Goal: Check status: Check status

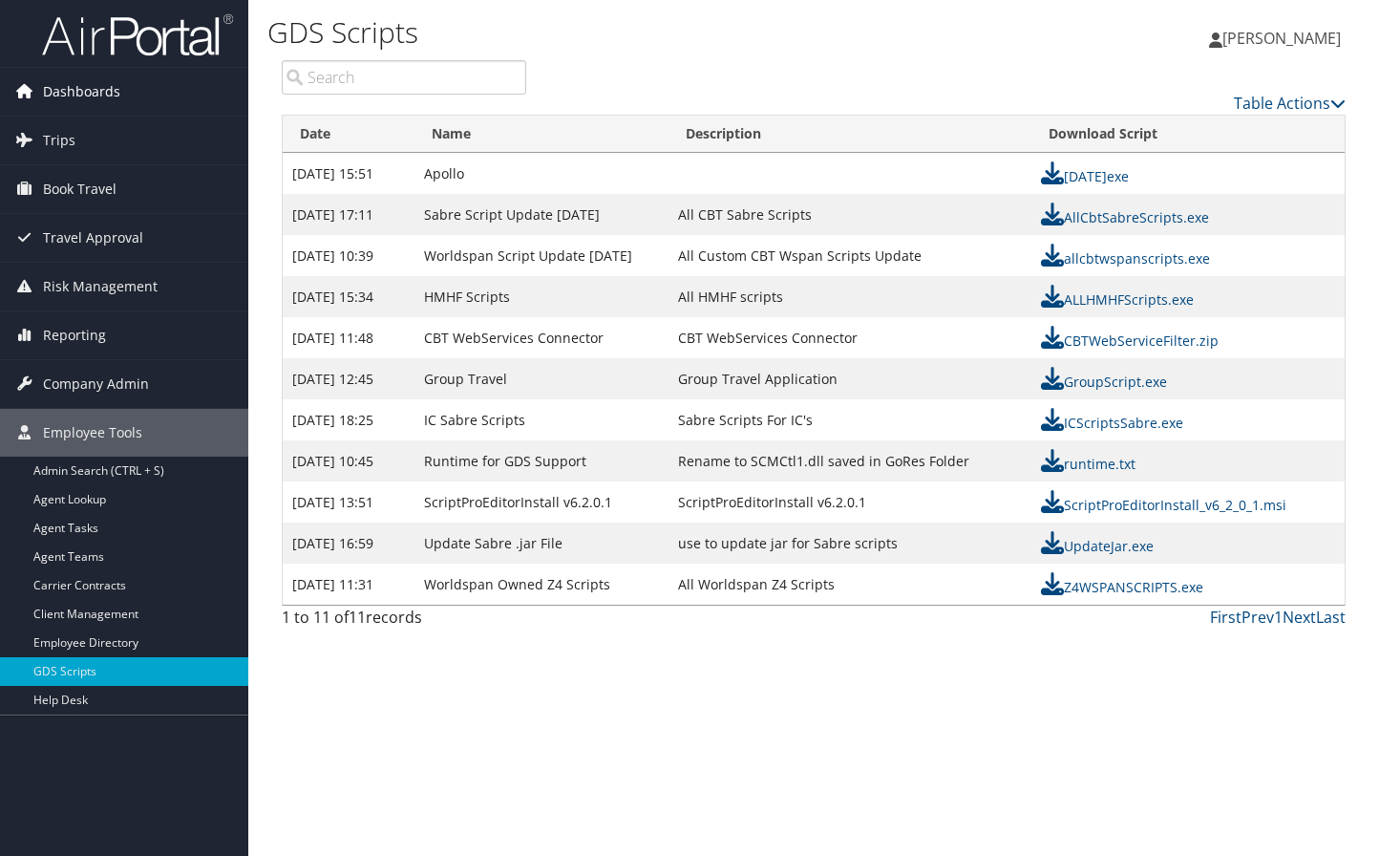
click at [128, 85] on link "Dashboards" at bounding box center [124, 92] width 248 height 48
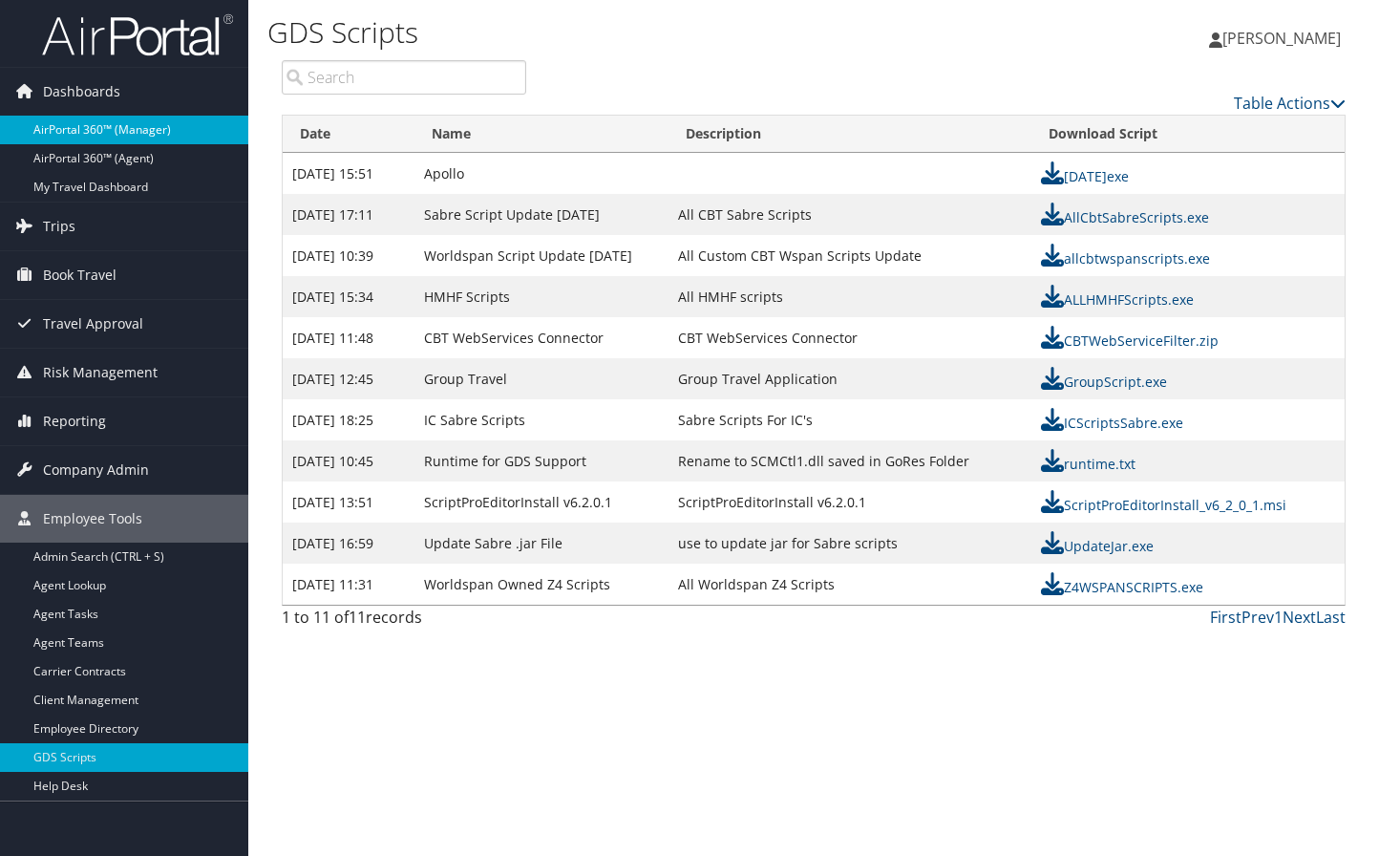
click at [120, 125] on link "AirPortal 360™ (Manager)" at bounding box center [124, 130] width 248 height 29
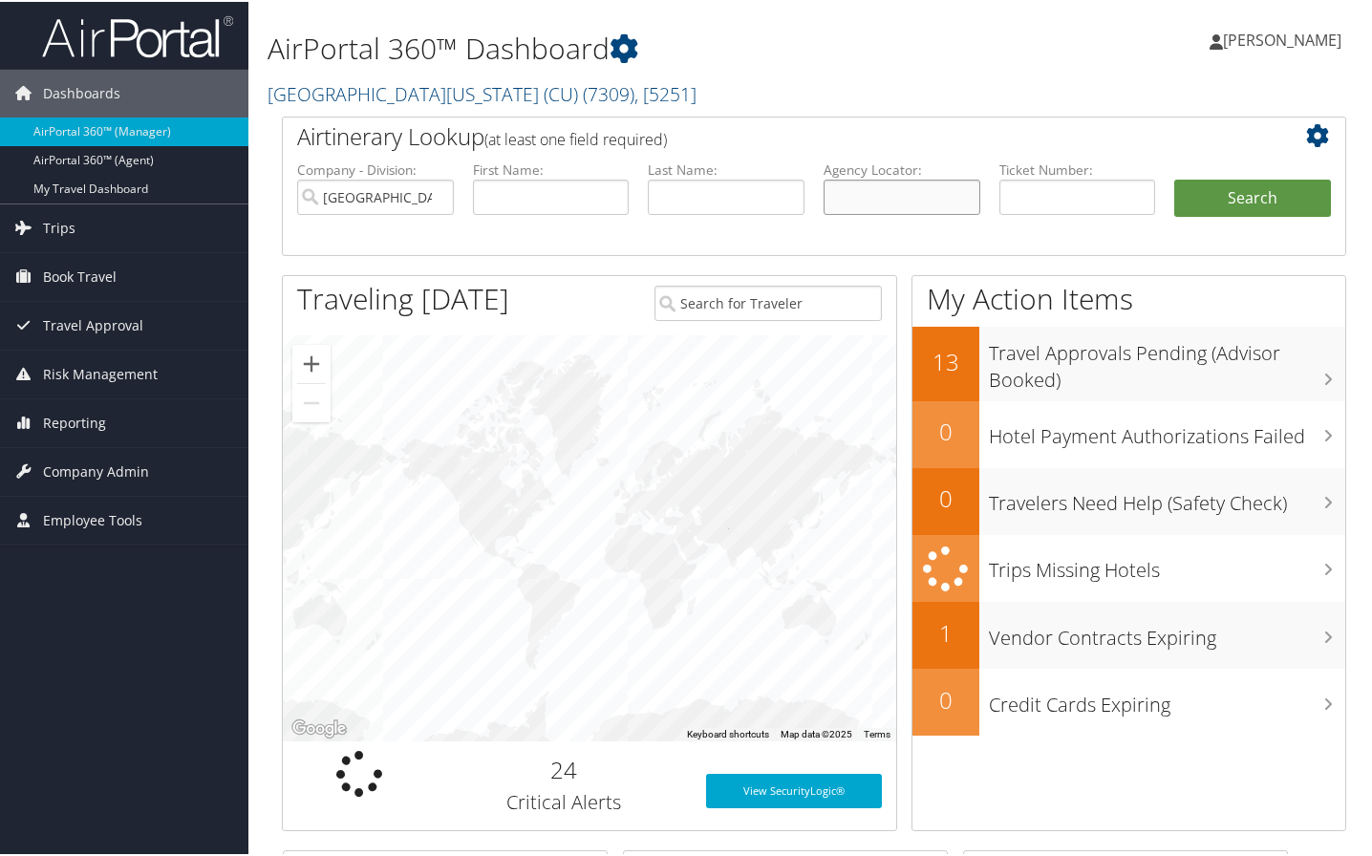
click at [876, 185] on input "text" at bounding box center [901, 195] width 157 height 35
type input "c8n7ln"
click at [1174, 178] on button "Search" at bounding box center [1252, 197] width 157 height 38
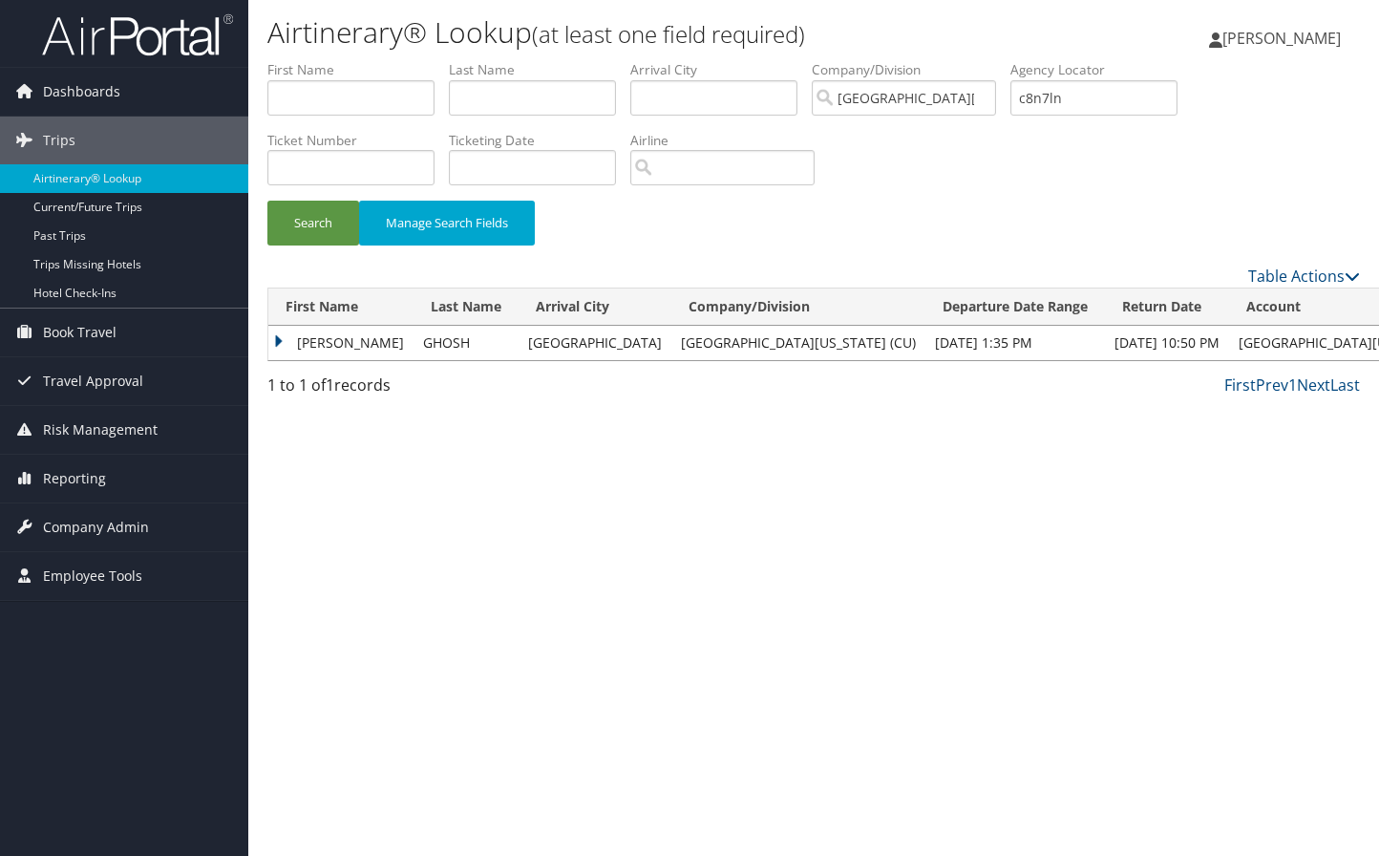
click at [333, 346] on td "GOUTOM" at bounding box center [340, 343] width 145 height 34
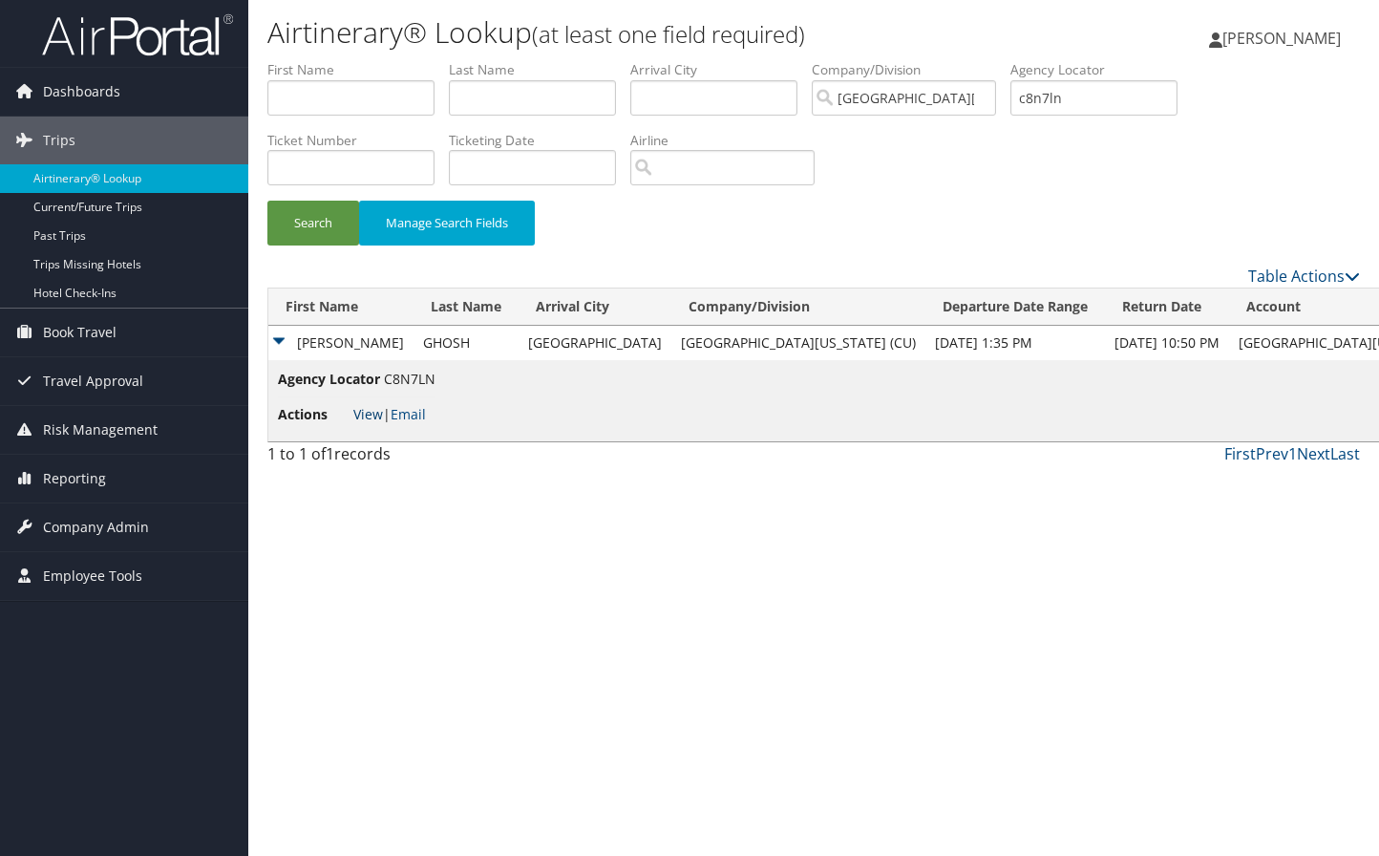
click at [365, 411] on link "View" at bounding box center [368, 414] width 30 height 18
